Goal: Information Seeking & Learning: Learn about a topic

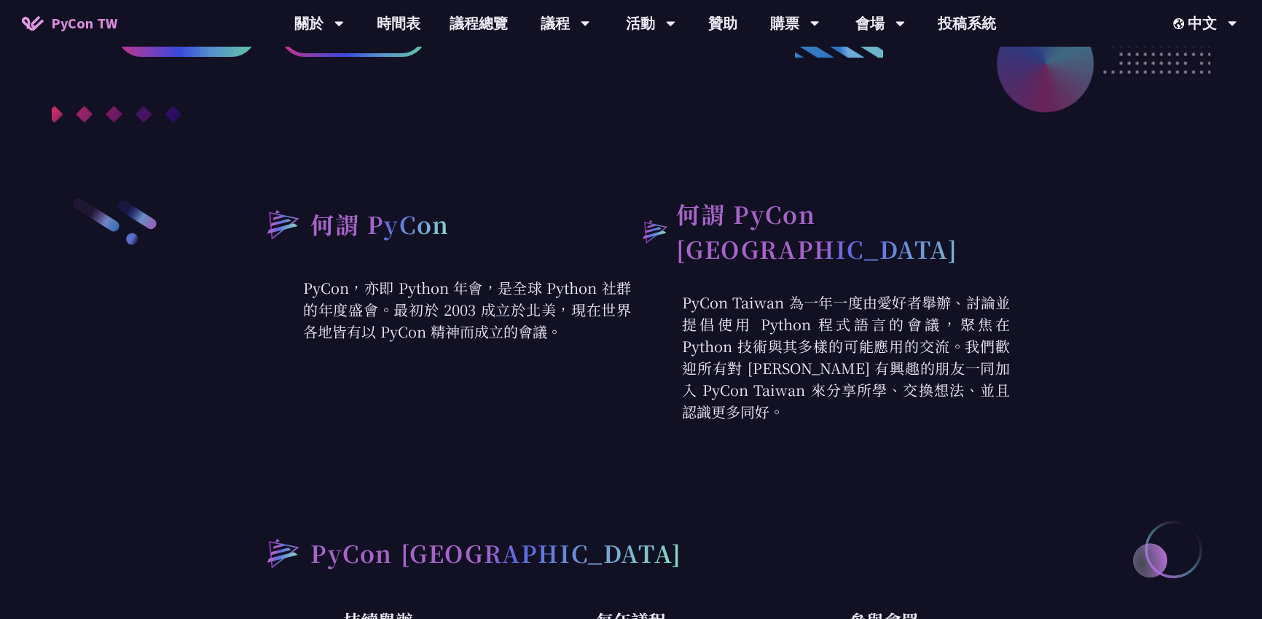
scroll to position [520, 0]
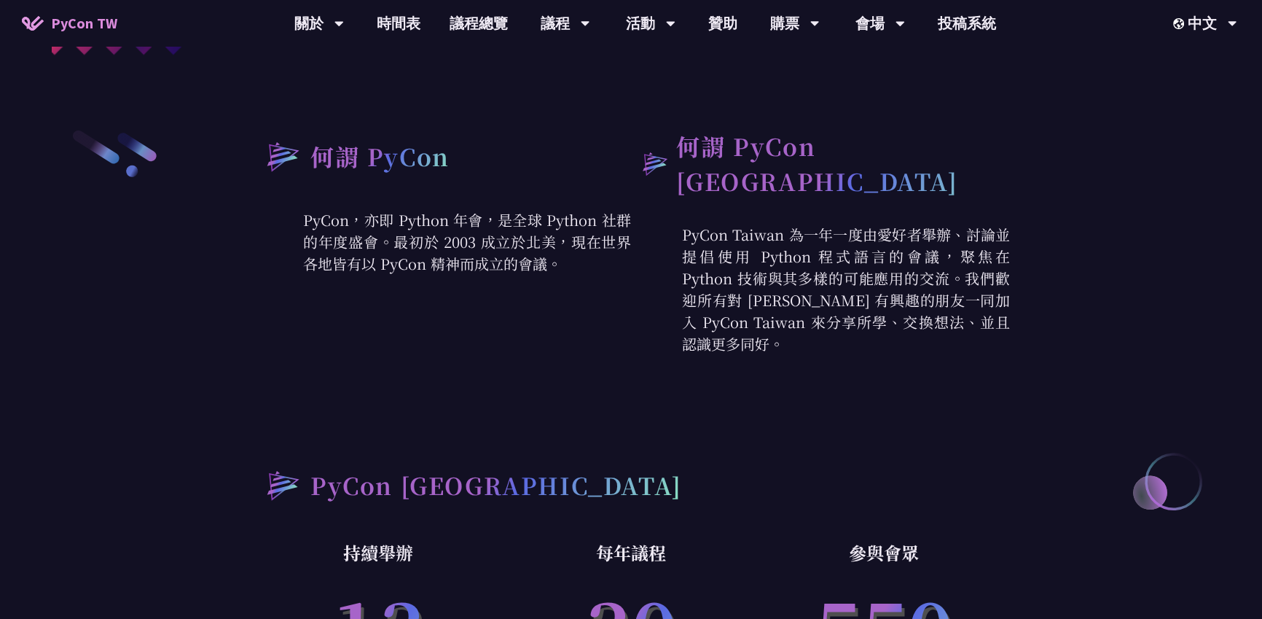
drag, startPoint x: 307, startPoint y: 217, endPoint x: 649, endPoint y: 282, distance: 348.7
click at [566, 267] on p "PyCon，亦即 Python 年會，是全球 Python 社群的年度盛會。最初於 2003 成立於北美，現在世界各地皆有以 PyCon 精神而成立的會議。" at bounding box center [441, 242] width 379 height 66
click at [766, 283] on p "PyCon Taiwan 為一年一度由愛好者舉辦、討論並提倡使用 Python 程式語言的會議，聚焦在 Python 技術與其多樣的可能應用的交流。我們歡迎所…" at bounding box center [820, 289] width 379 height 131
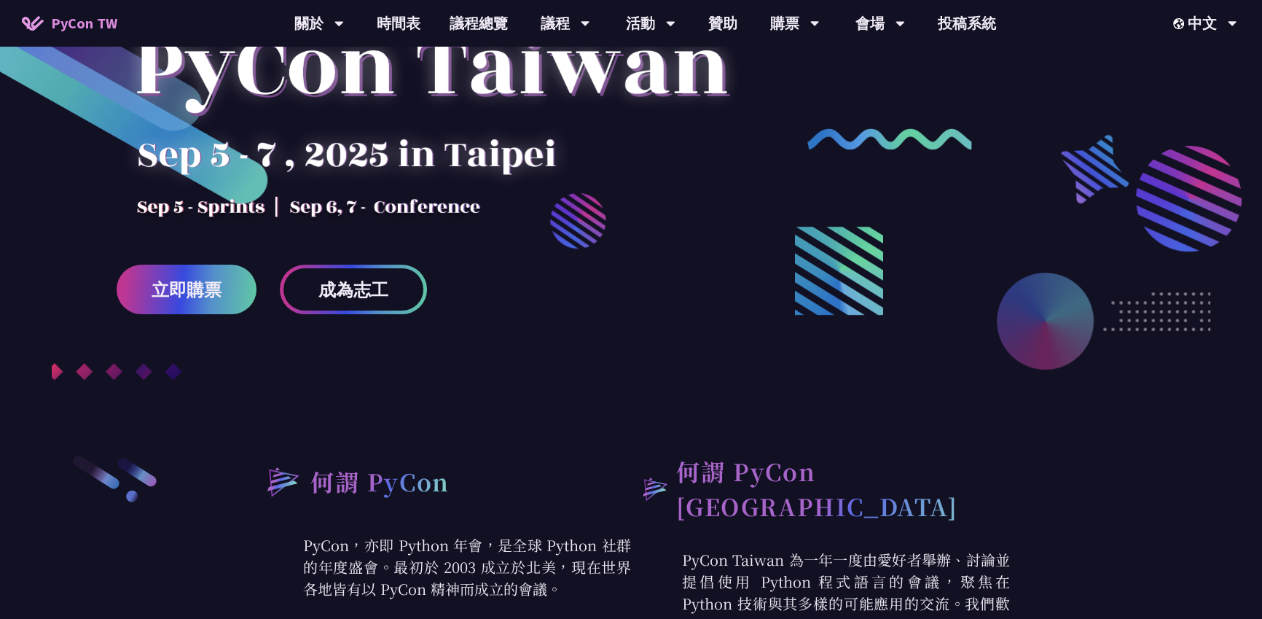
scroll to position [0, 0]
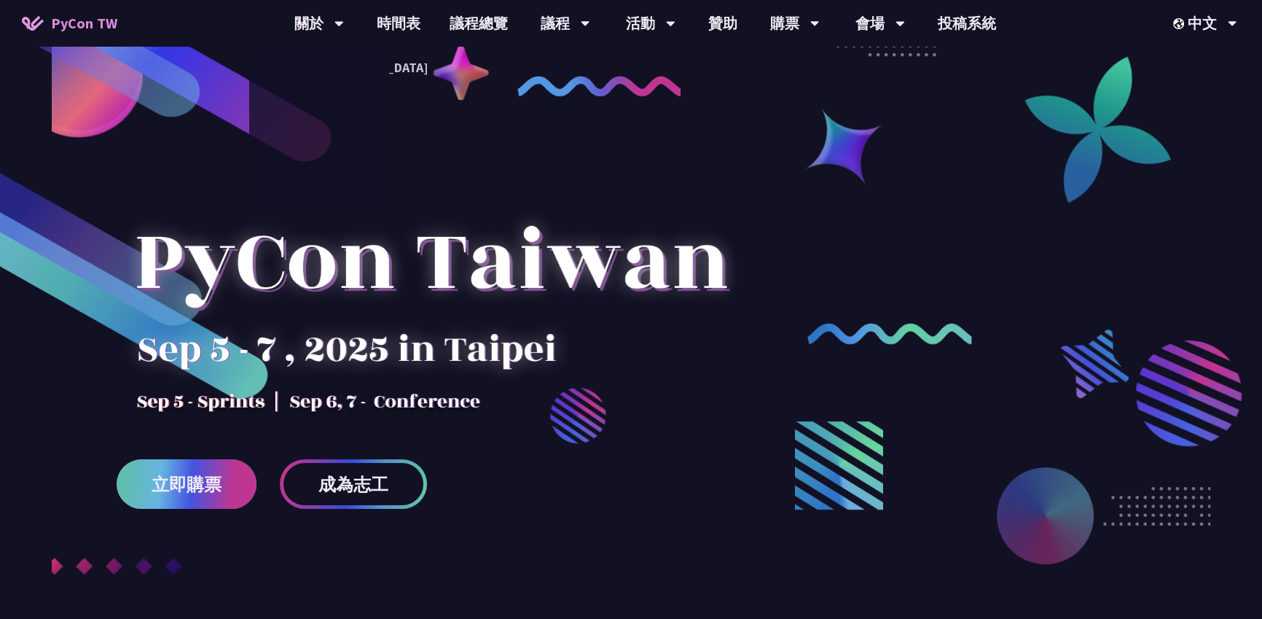
click at [224, 470] on link "立即購票" at bounding box center [187, 484] width 140 height 50
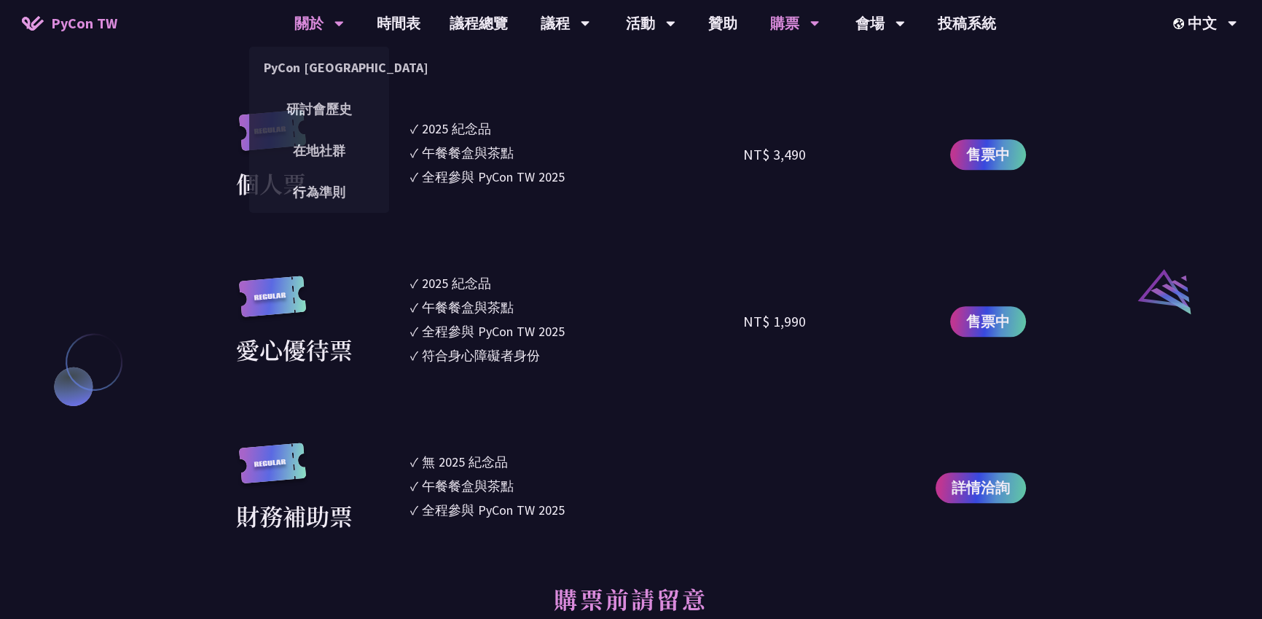
scroll to position [1002, 0]
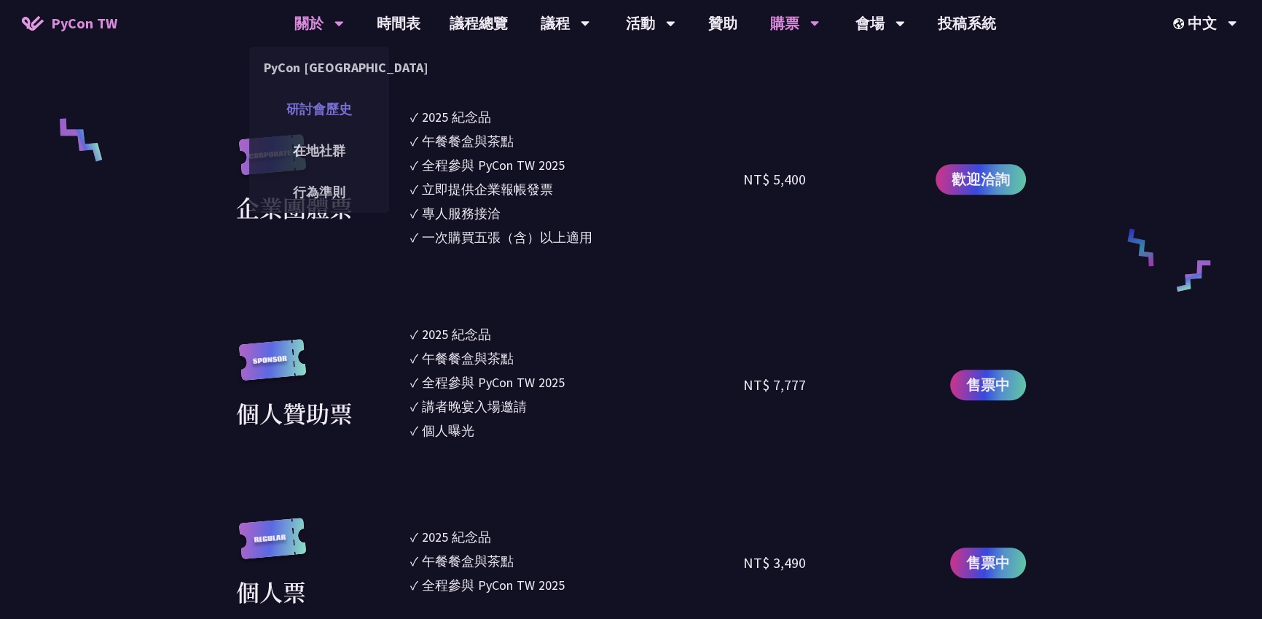
click at [325, 112] on link "研討會歷史" at bounding box center [319, 109] width 140 height 34
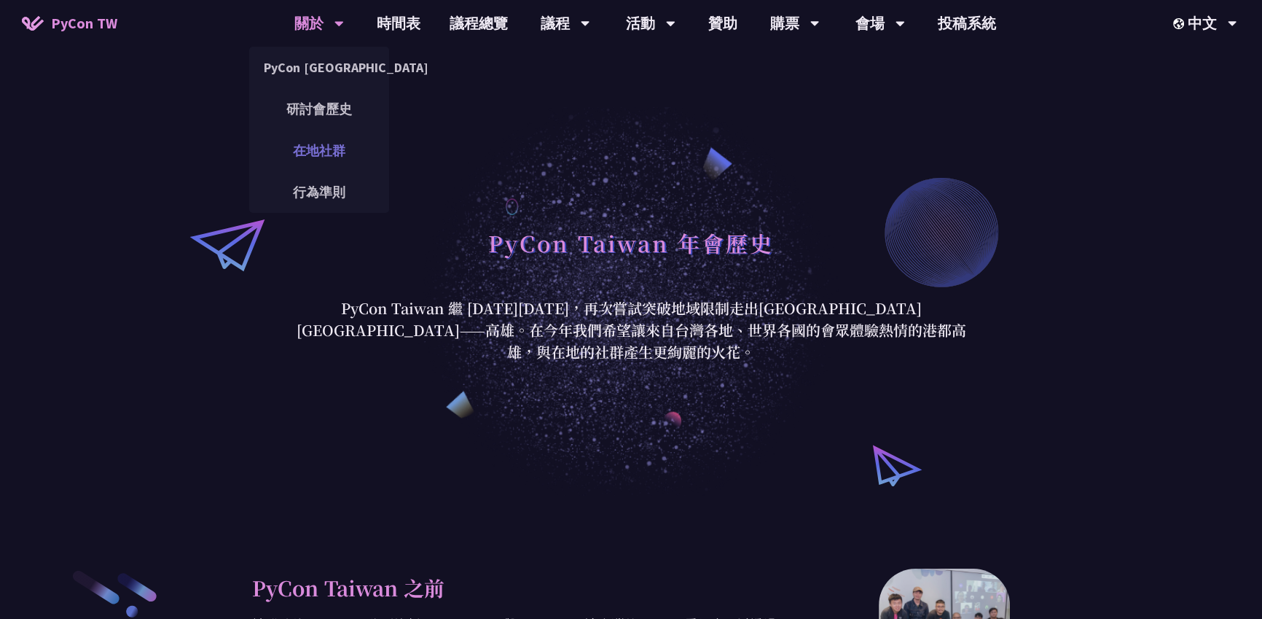
click at [313, 156] on link "在地社群" at bounding box center [319, 150] width 140 height 34
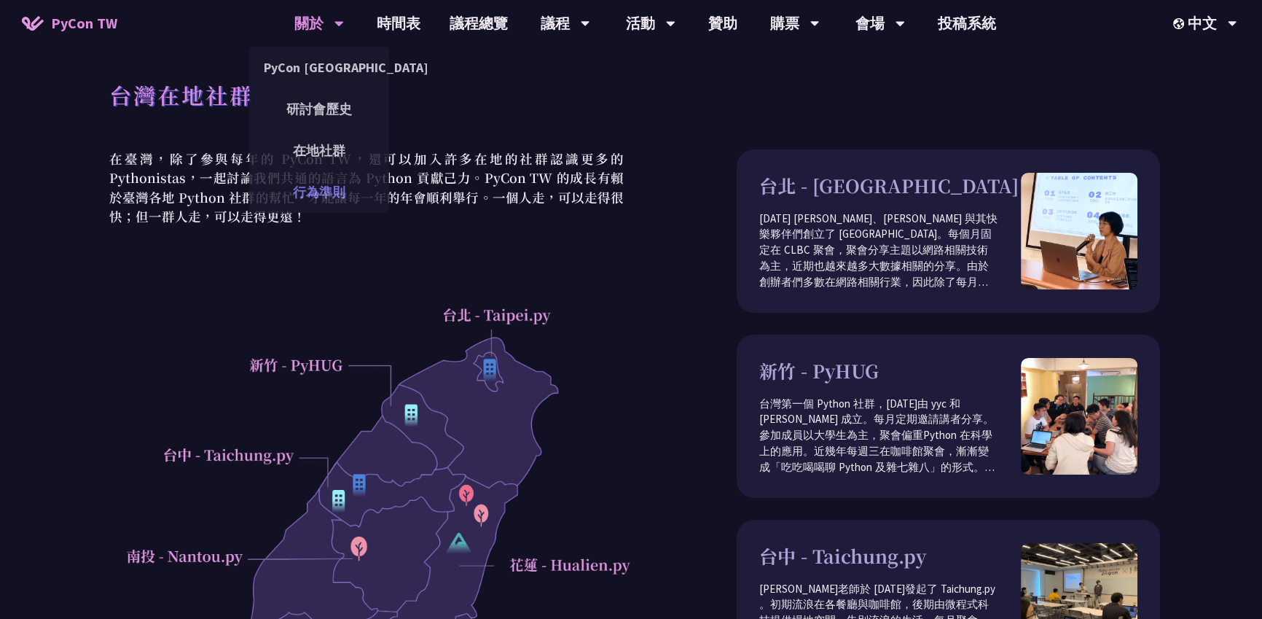
click at [309, 187] on link "行為準則" at bounding box center [319, 192] width 140 height 34
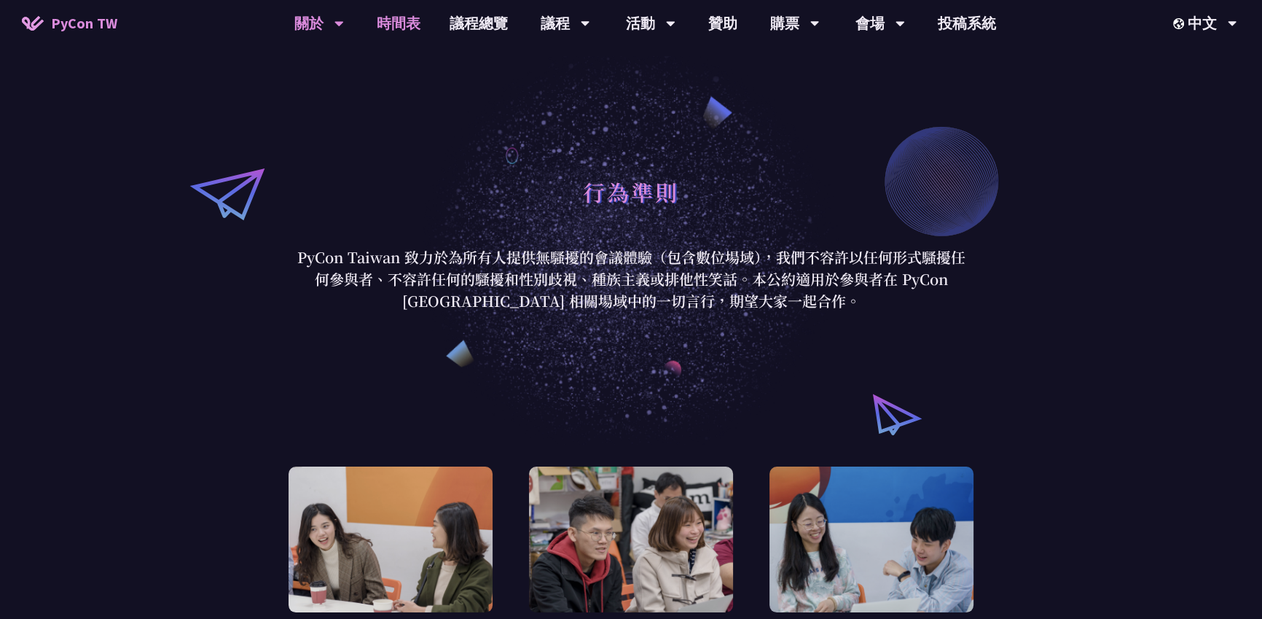
click at [415, 29] on link "時間表" at bounding box center [398, 23] width 73 height 47
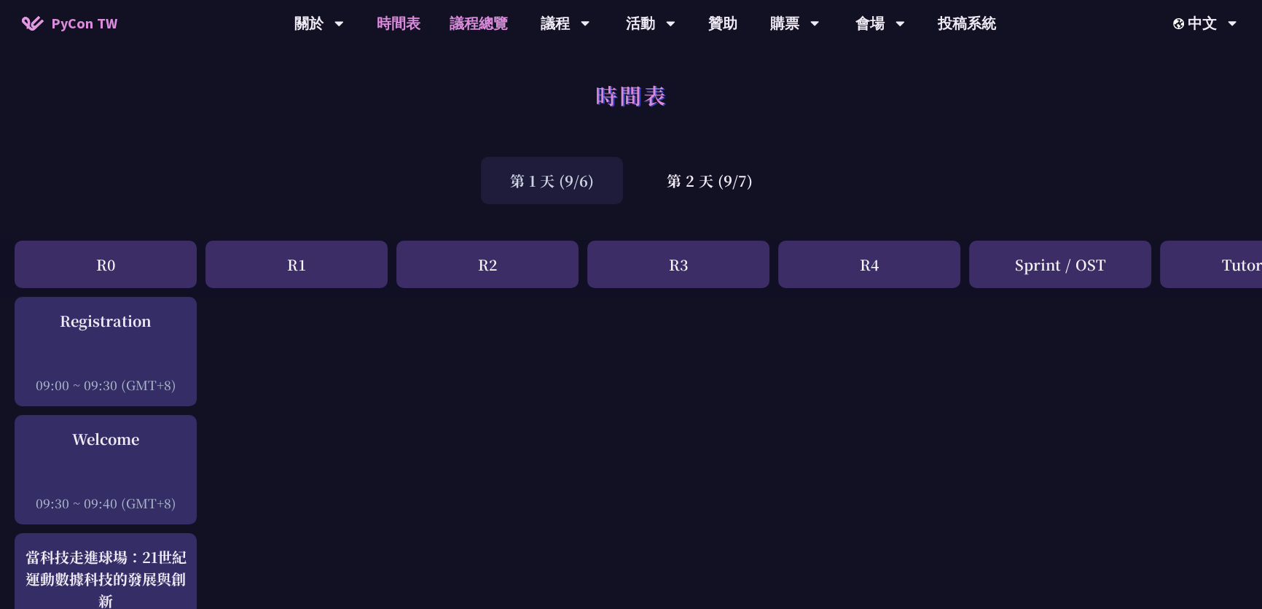
click at [450, 28] on link "議程總覽" at bounding box center [478, 23] width 87 height 47
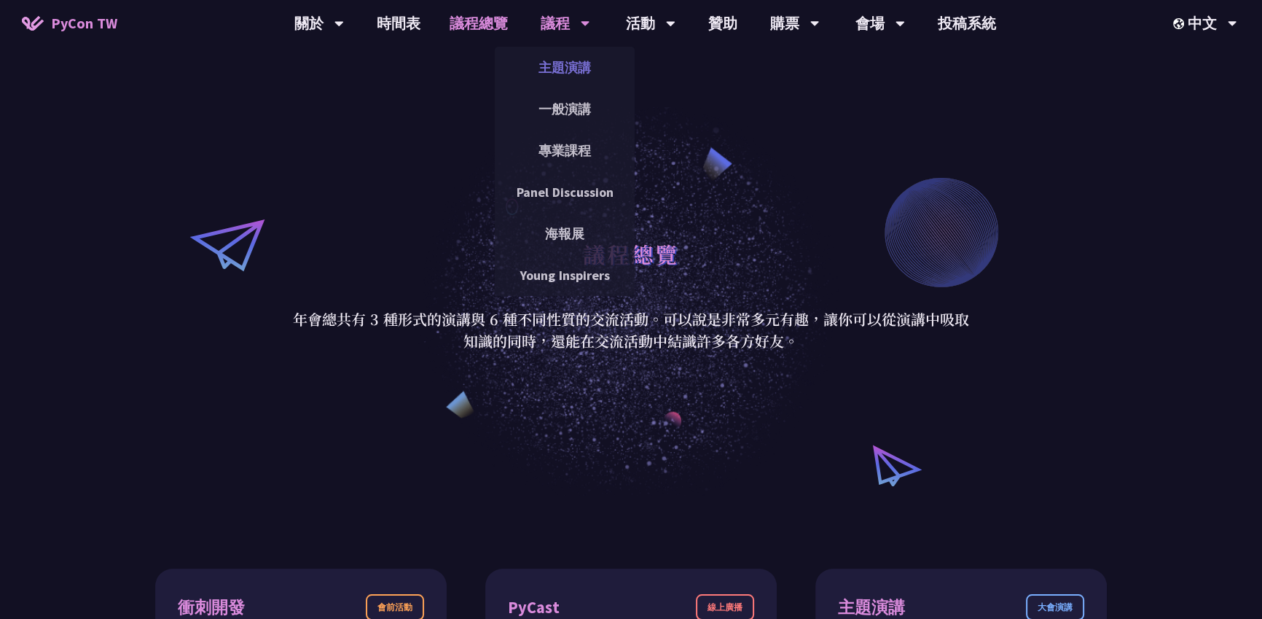
click at [558, 82] on link "主題演講" at bounding box center [565, 67] width 140 height 34
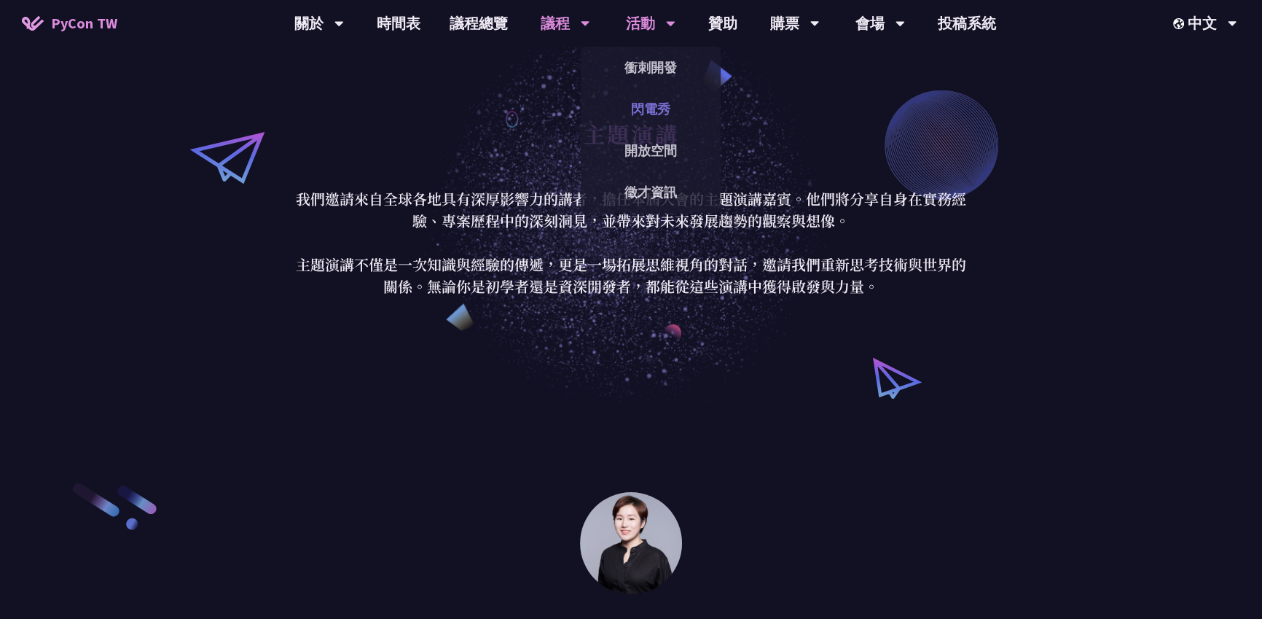
click at [614, 119] on link "閃電秀" at bounding box center [651, 109] width 140 height 34
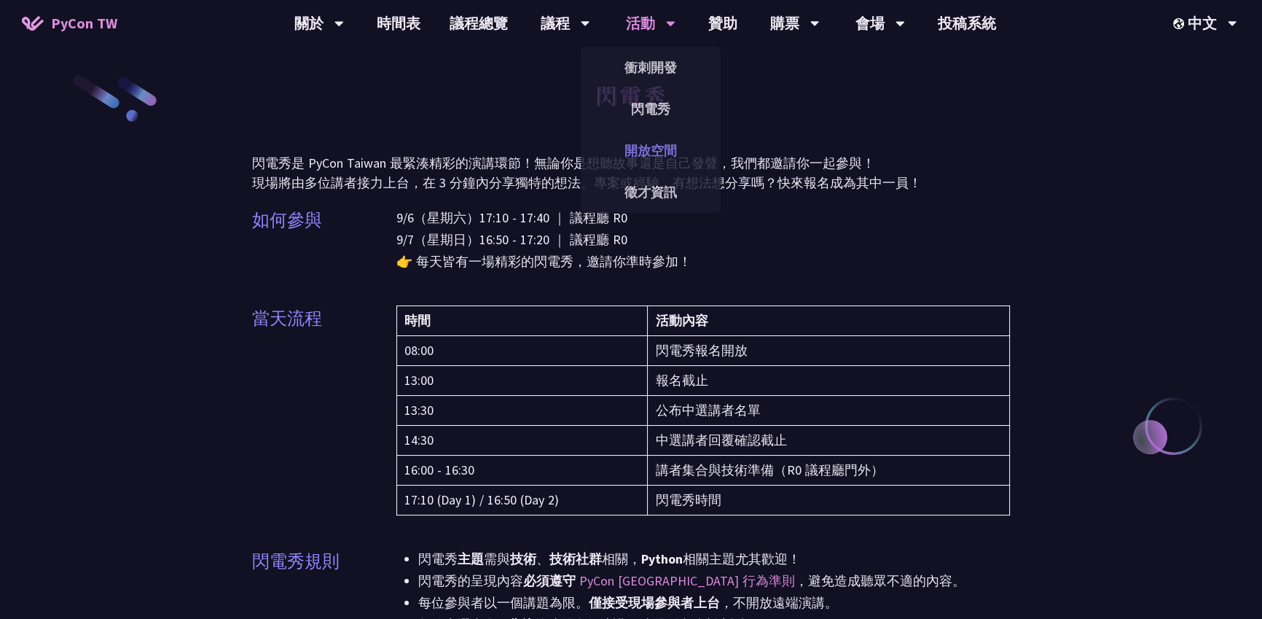
click at [659, 152] on link "開放空間" at bounding box center [651, 150] width 140 height 34
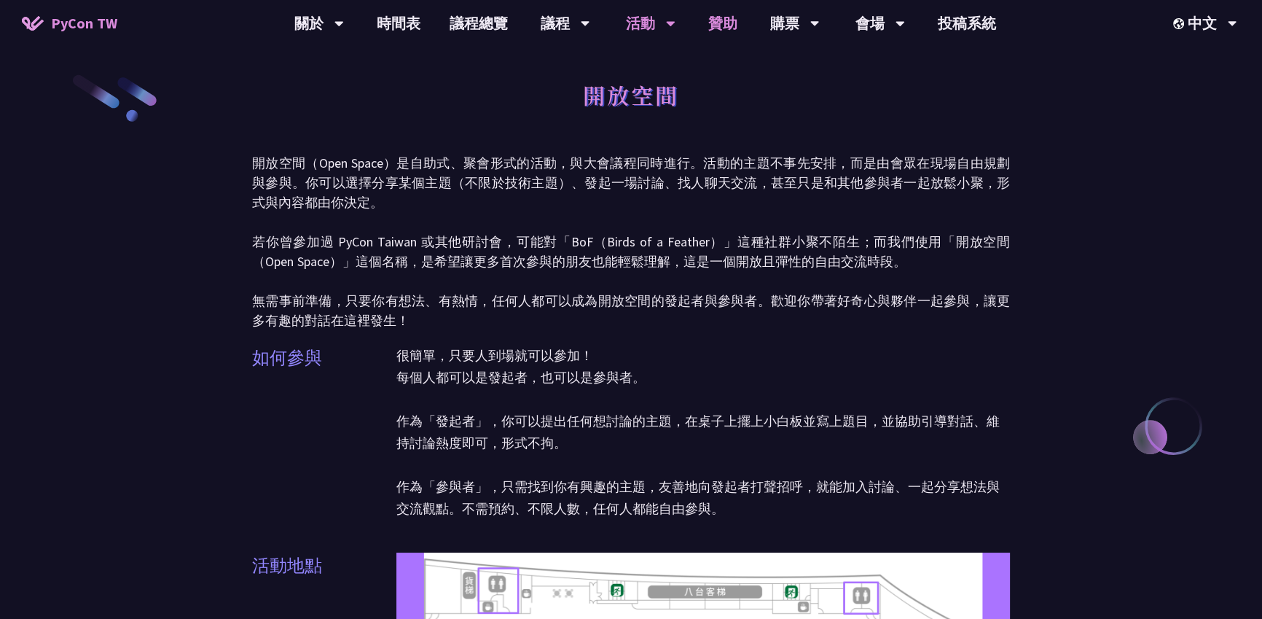
click at [730, 43] on link "贊助" at bounding box center [723, 23] width 58 height 47
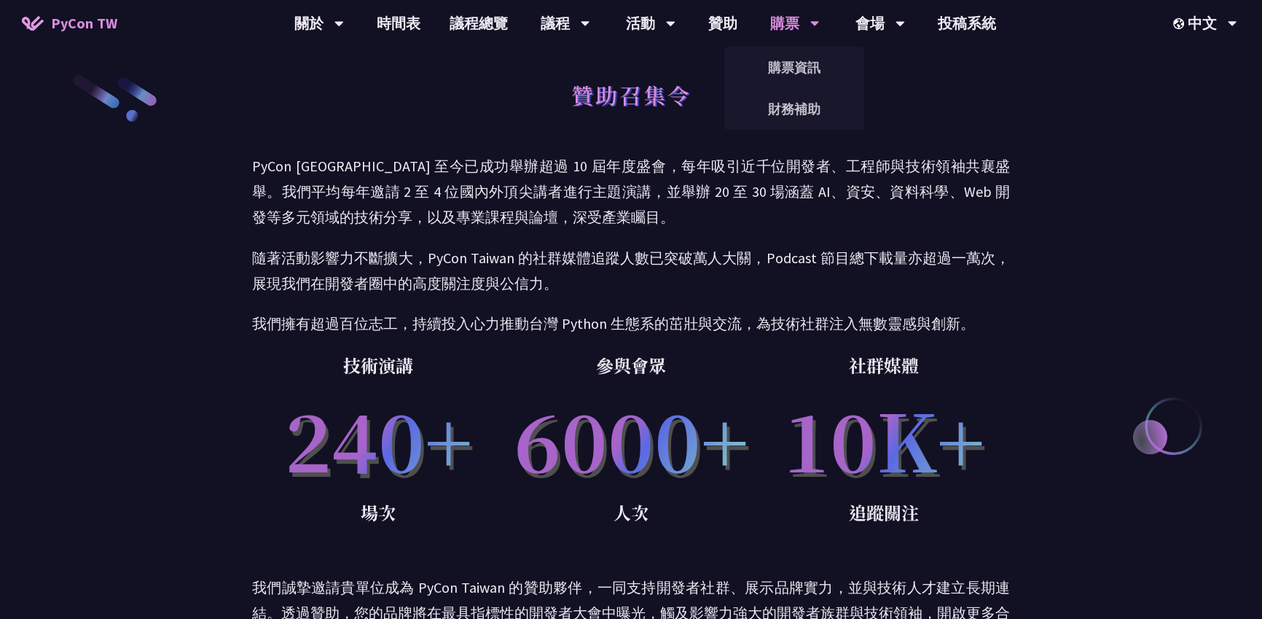
click at [344, 33] on div "購票" at bounding box center [319, 23] width 50 height 47
click at [791, 54] on link "購票資訊" at bounding box center [795, 67] width 140 height 34
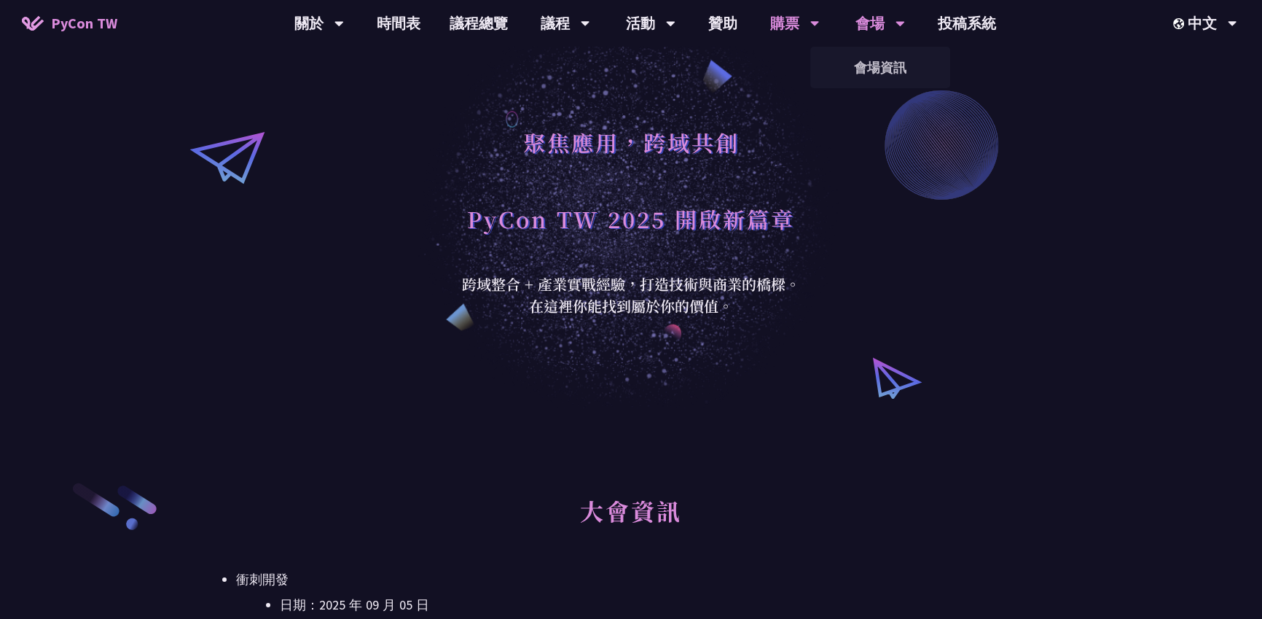
click at [344, 37] on div "會場" at bounding box center [319, 23] width 50 height 47
click at [880, 64] on link "會場資訊" at bounding box center [881, 67] width 140 height 34
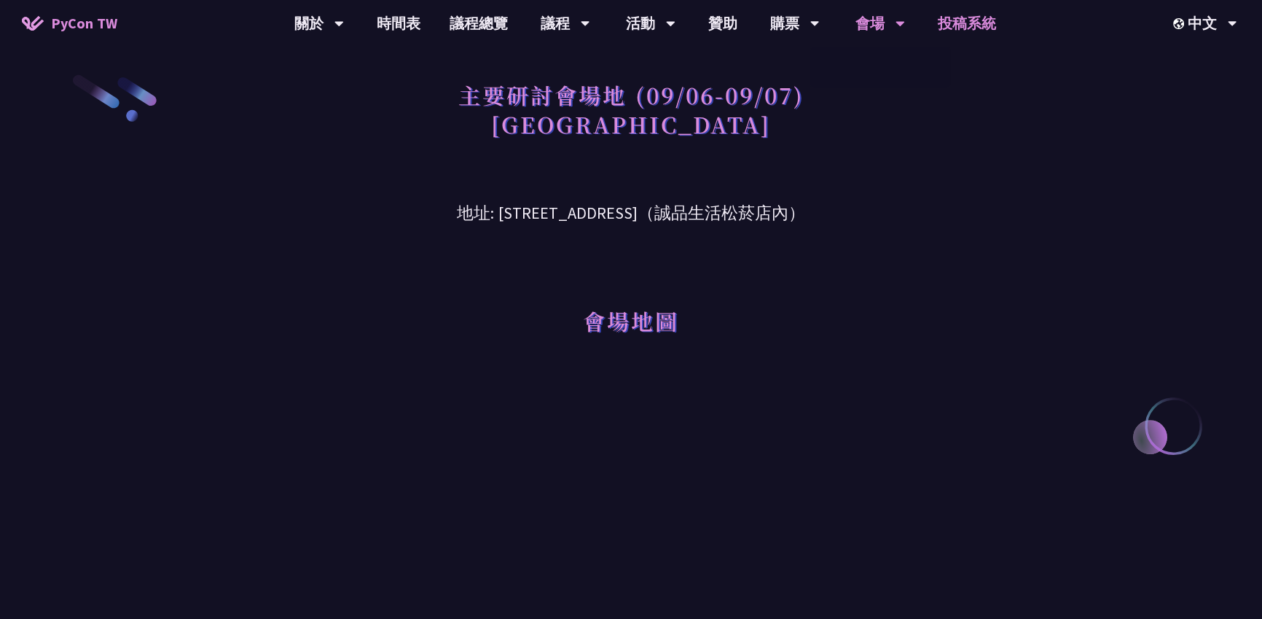
click at [969, 28] on link "投稿系統" at bounding box center [966, 23] width 87 height 47
click at [77, 28] on span "PyCon TW" at bounding box center [84, 23] width 66 height 22
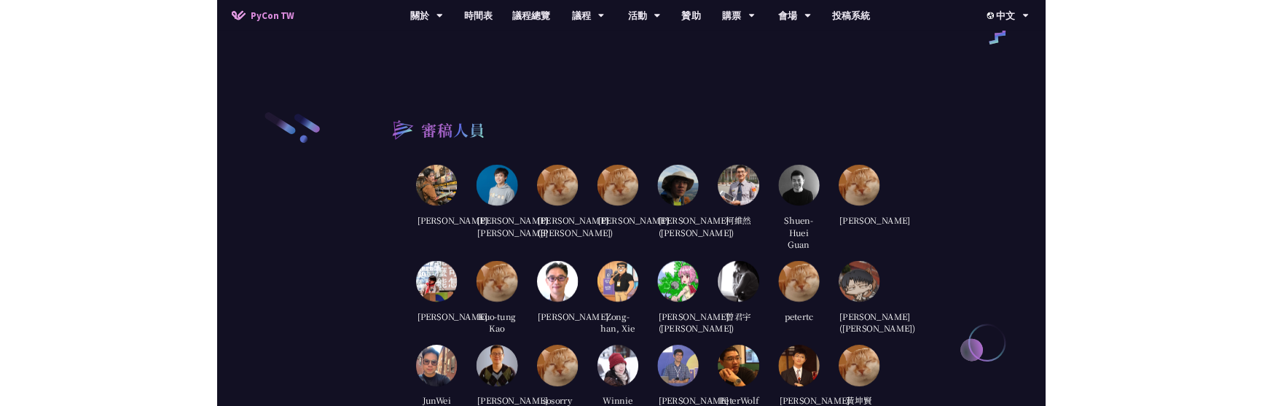
scroll to position [2668, 0]
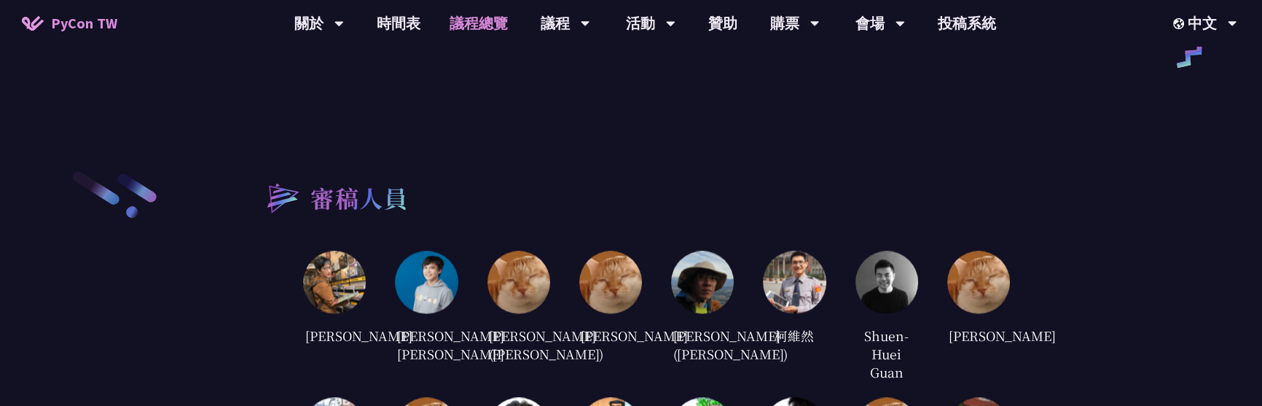
click at [505, 36] on link "議程總覽" at bounding box center [478, 23] width 87 height 47
